Goal: Transaction & Acquisition: Purchase product/service

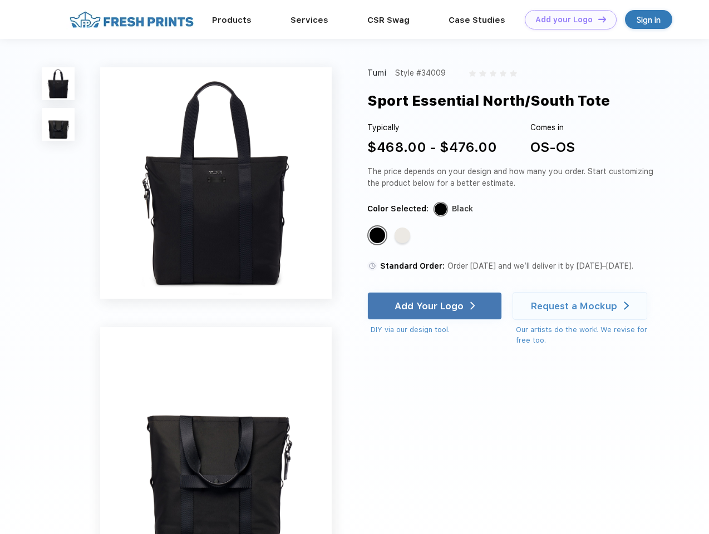
click at [566, 19] on link "Add your Logo Design Tool" at bounding box center [571, 19] width 92 height 19
click at [0, 0] on div "Design Tool" at bounding box center [0, 0] width 0 height 0
click at [597, 19] on link "Add your Logo Design Tool" at bounding box center [571, 19] width 92 height 19
click at [58, 83] on img at bounding box center [58, 83] width 33 height 33
click at [58, 125] on img at bounding box center [58, 124] width 33 height 33
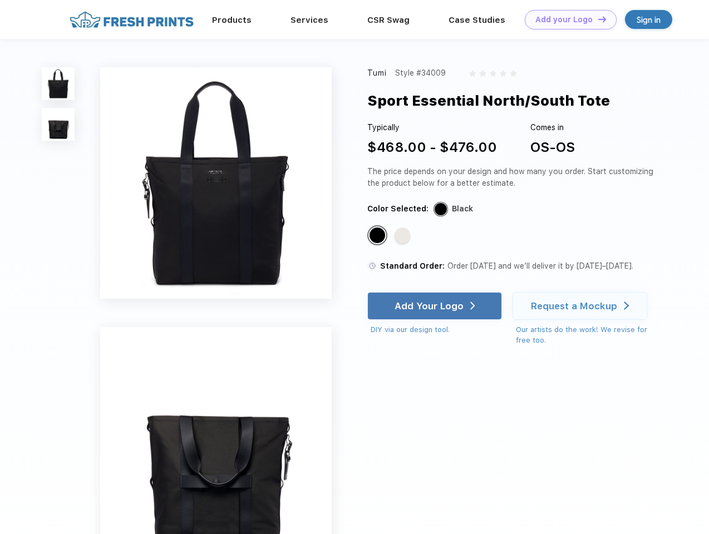
click at [378, 236] on div "Standard Color" at bounding box center [377, 236] width 16 height 16
click at [403, 236] on div "Standard Color" at bounding box center [402, 236] width 16 height 16
click at [436, 306] on div "Add Your Logo" at bounding box center [428, 305] width 69 height 11
click at [581, 306] on div "Request a Mockup" at bounding box center [574, 305] width 86 height 11
